Goal: Task Accomplishment & Management: Manage account settings

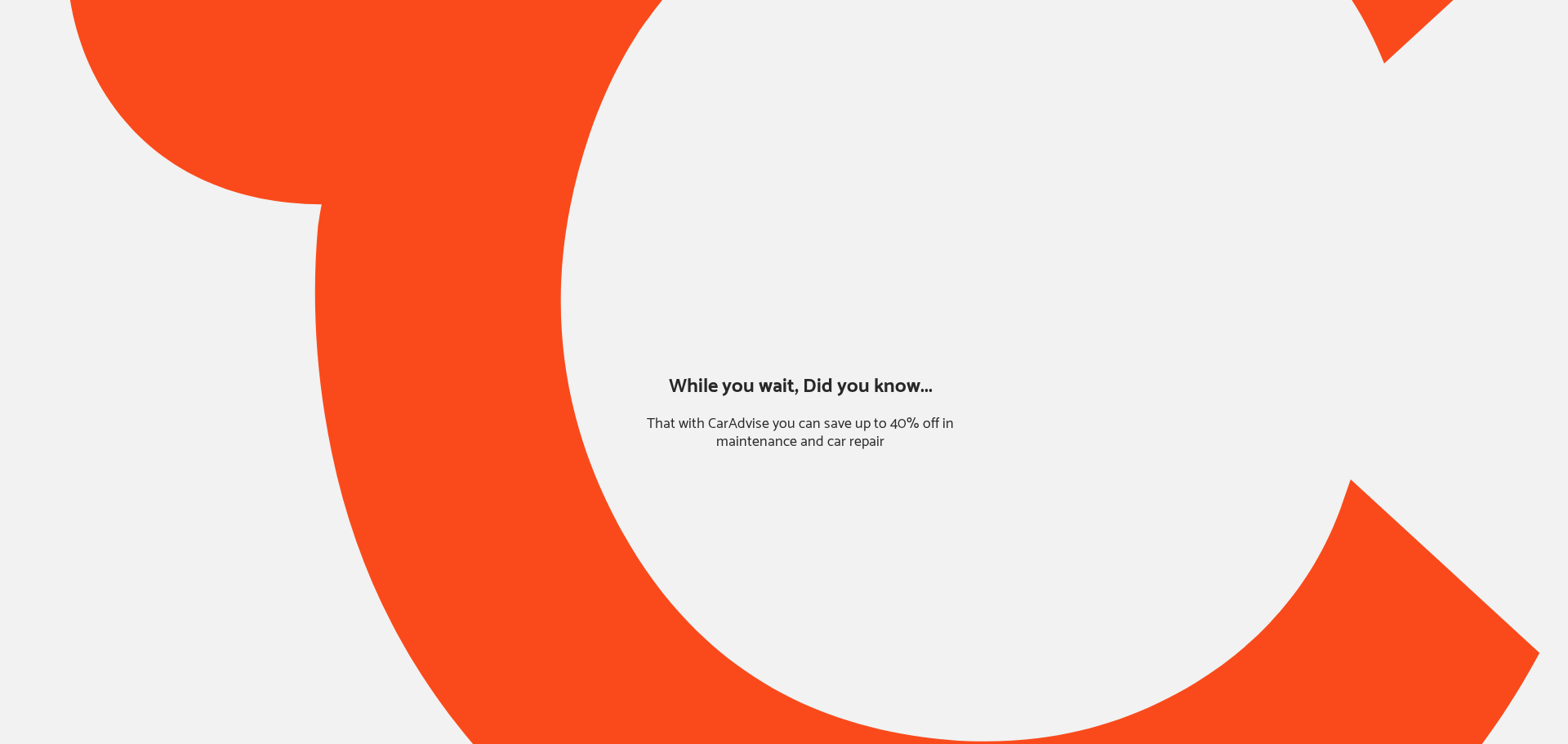
type input "*****"
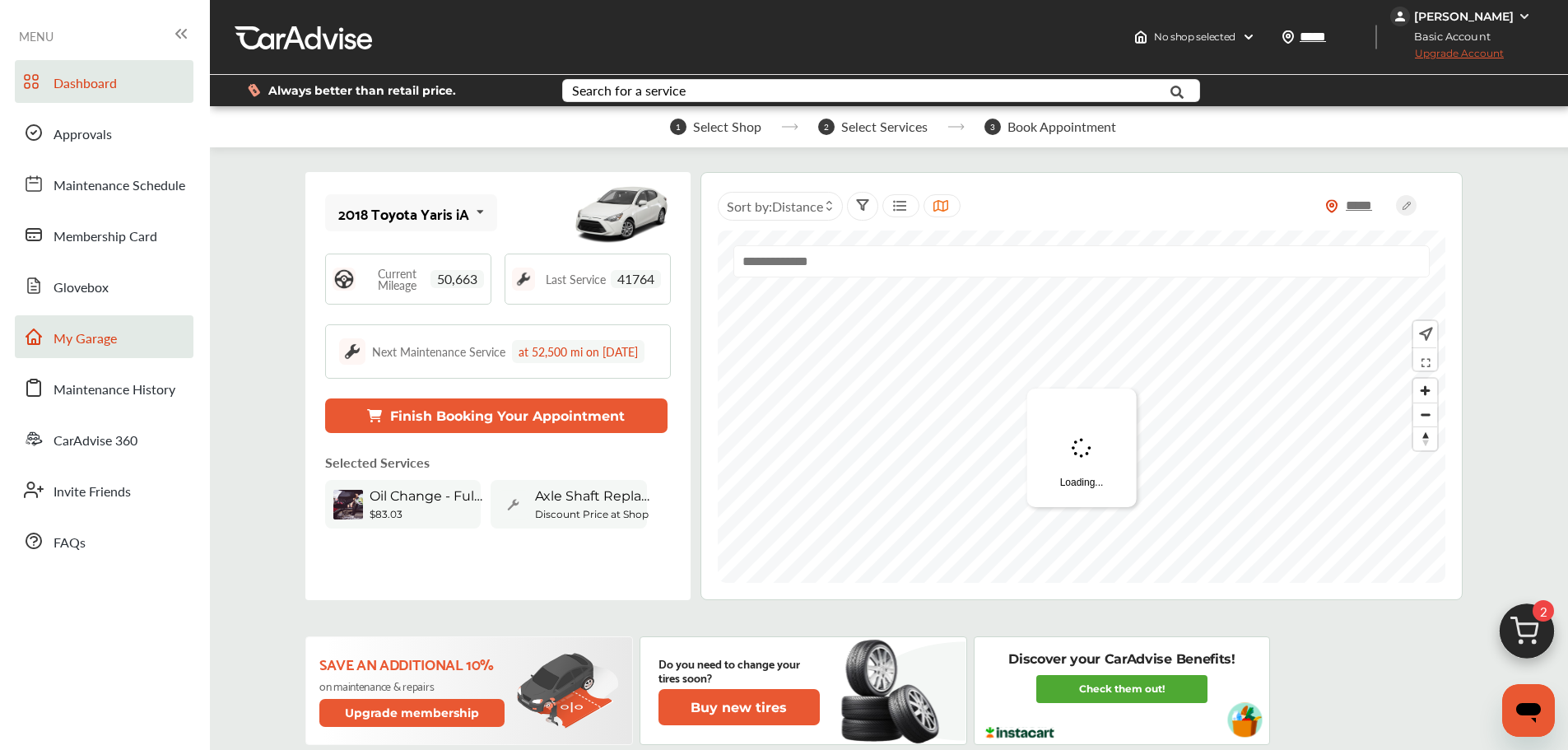
click at [128, 357] on link "My Garage" at bounding box center [104, 336] width 179 height 43
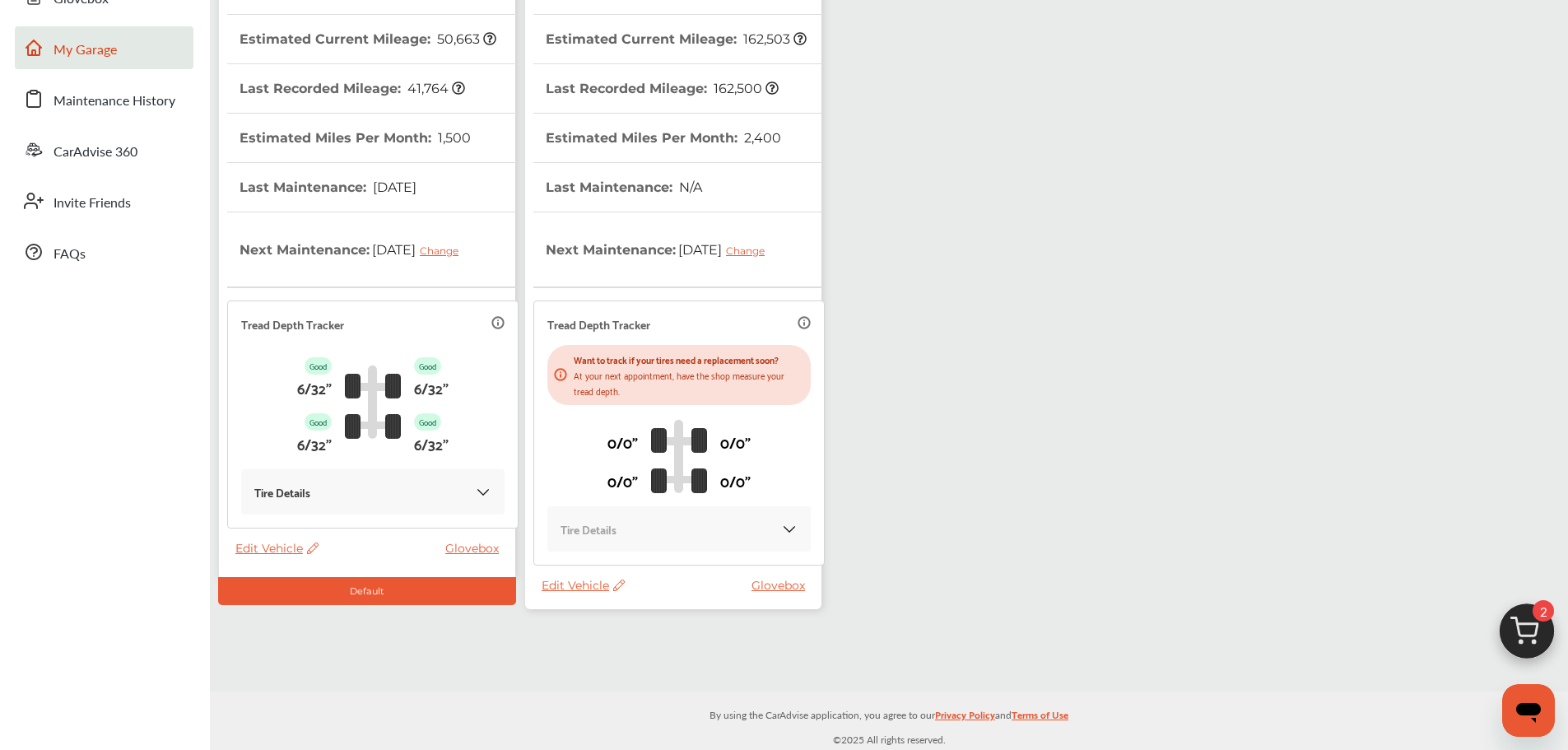
scroll to position [289, 0]
click at [581, 591] on span "Edit Vehicle" at bounding box center [583, 584] width 83 height 14
click at [635, 653] on div "Use this vehicle" at bounding box center [655, 660] width 148 height 26
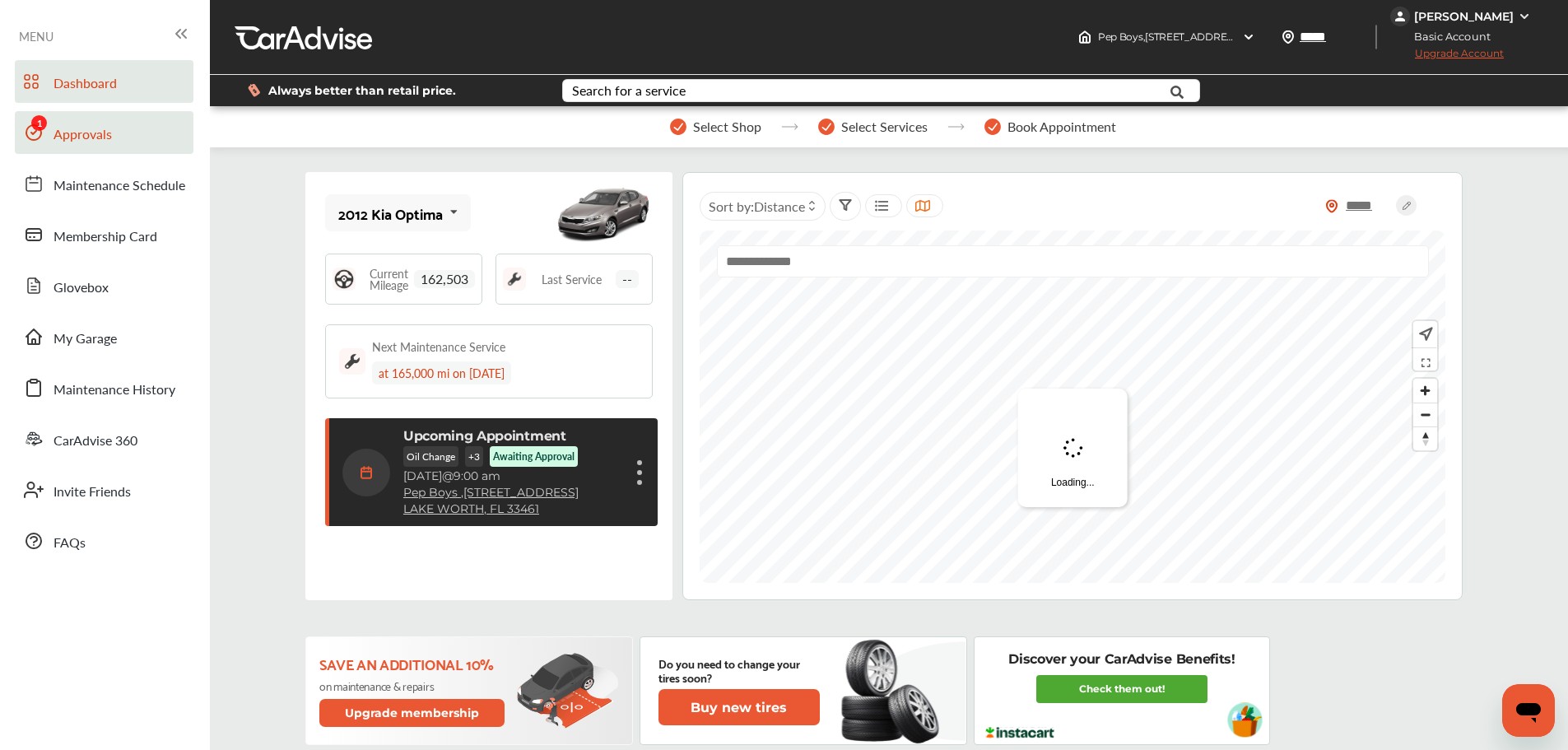
click at [87, 152] on link "Approvals" at bounding box center [104, 133] width 179 height 43
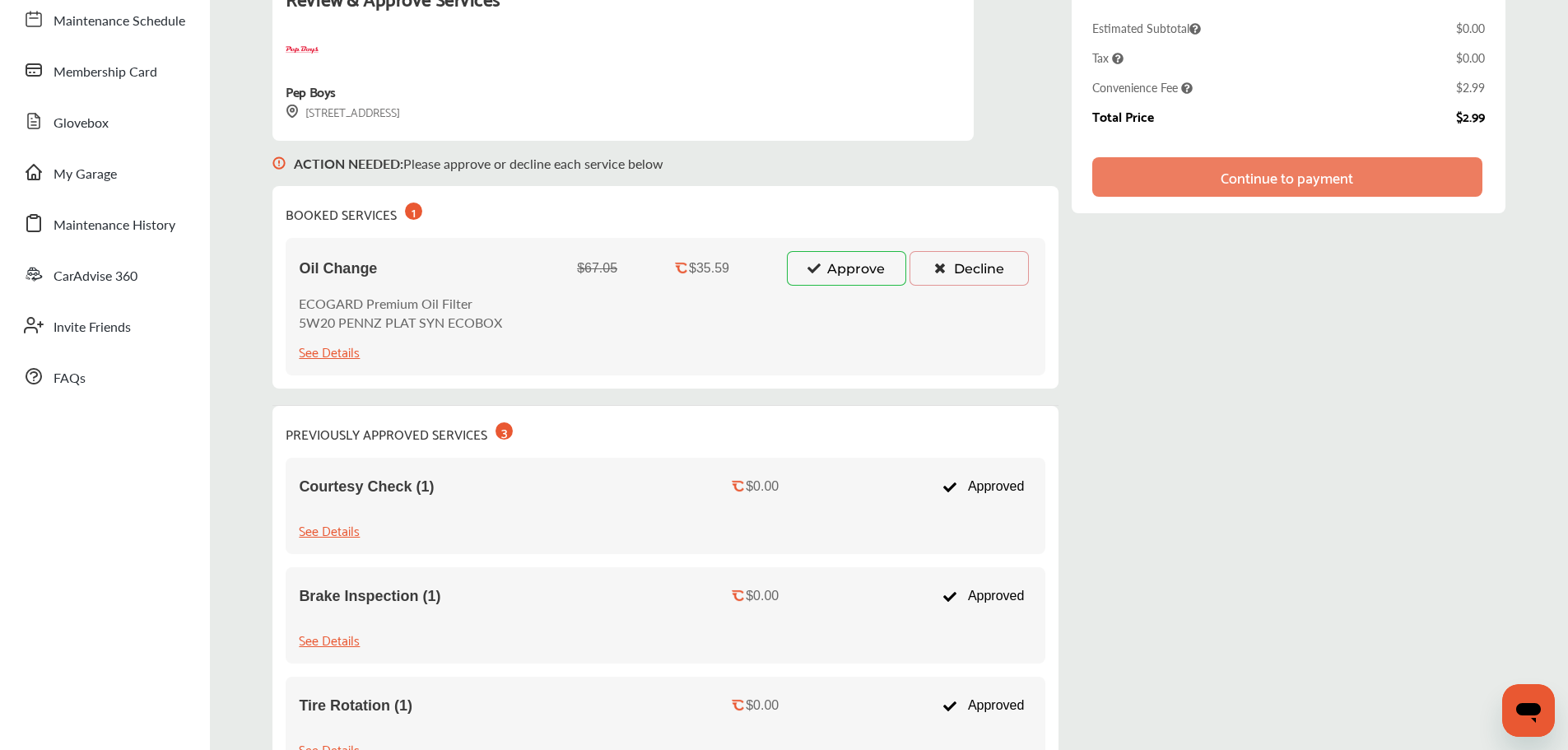
click at [803, 264] on button "Approve" at bounding box center [847, 268] width 119 height 35
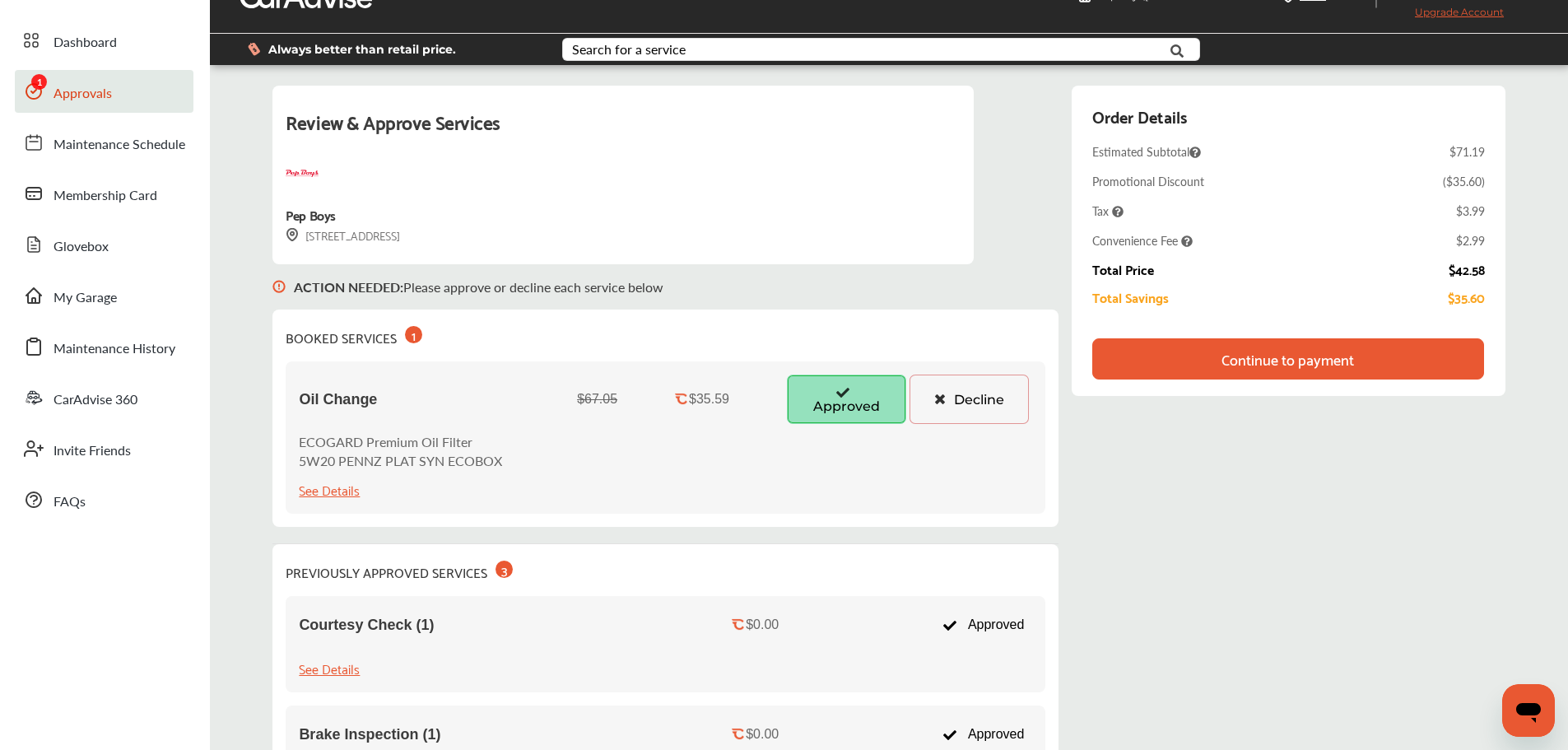
scroll to position [24, 0]
